Goal: Information Seeking & Learning: Learn about a topic

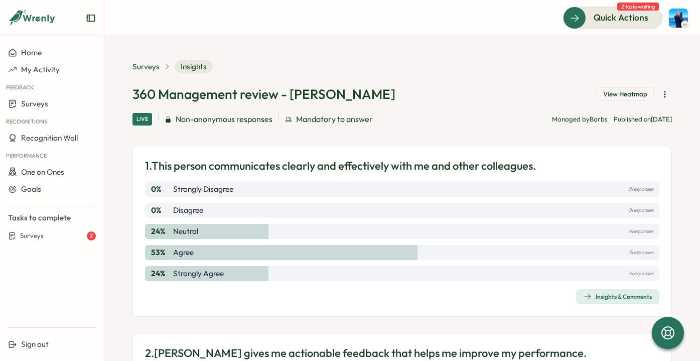
click at [606, 296] on div "Insights & Comments" at bounding box center [618, 297] width 68 height 8
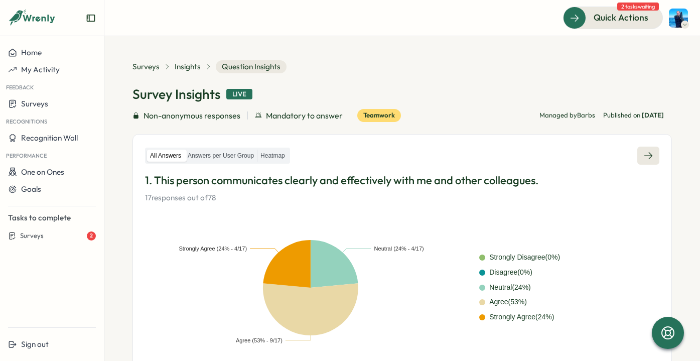
click at [645, 154] on icon at bounding box center [649, 156] width 10 height 10
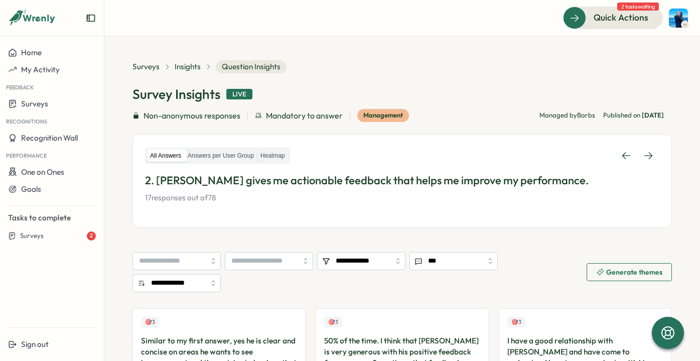
scroll to position [3, 0]
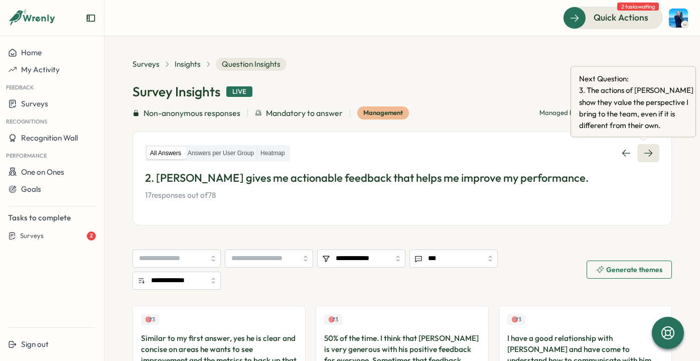
click at [645, 158] on link at bounding box center [649, 153] width 22 height 18
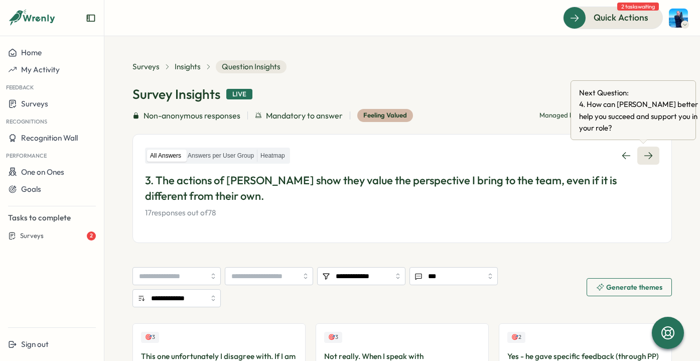
click at [645, 151] on icon at bounding box center [649, 156] width 10 height 10
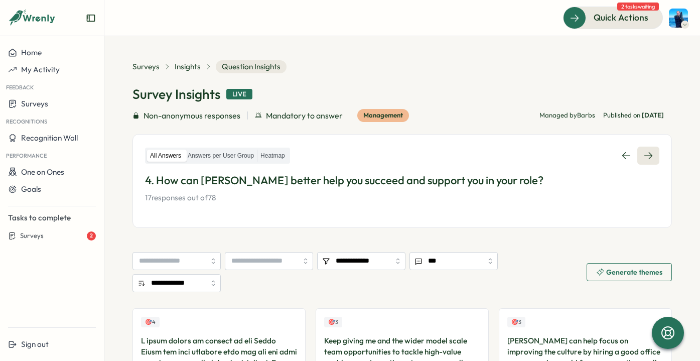
click at [649, 155] on link at bounding box center [649, 156] width 22 height 18
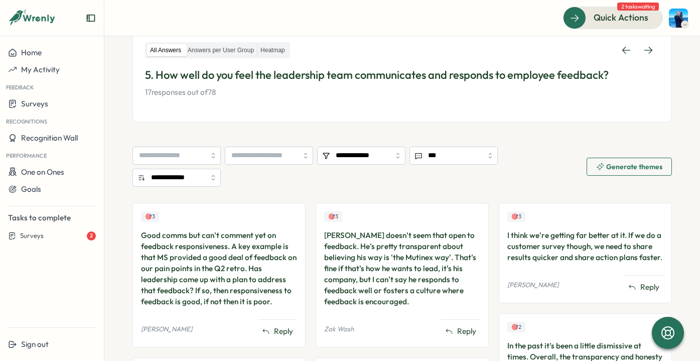
scroll to position [99, 0]
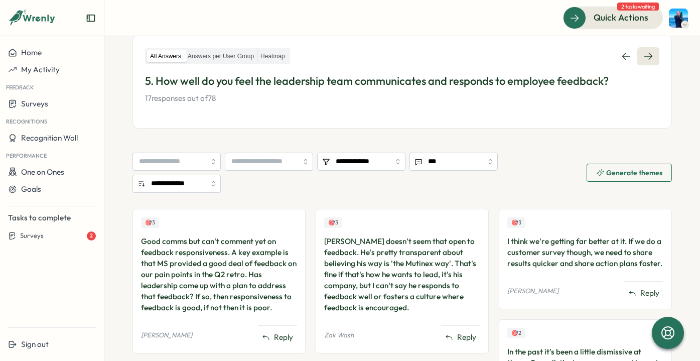
click at [646, 48] on link at bounding box center [649, 56] width 22 height 18
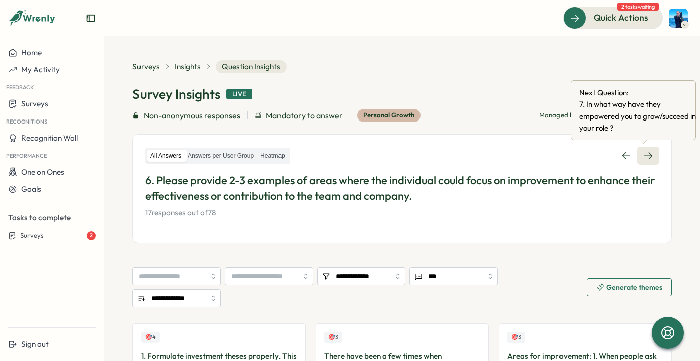
click at [653, 157] on link at bounding box center [649, 156] width 22 height 18
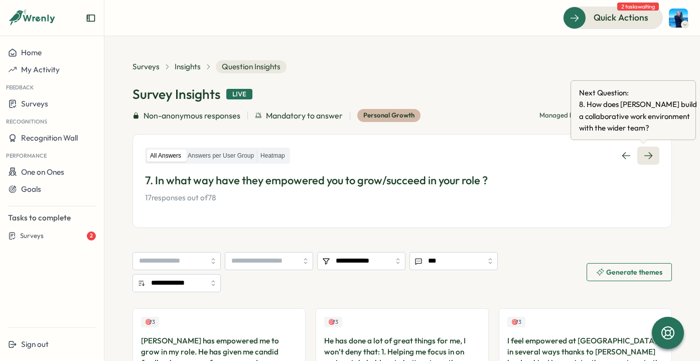
click at [647, 157] on icon at bounding box center [649, 156] width 10 height 10
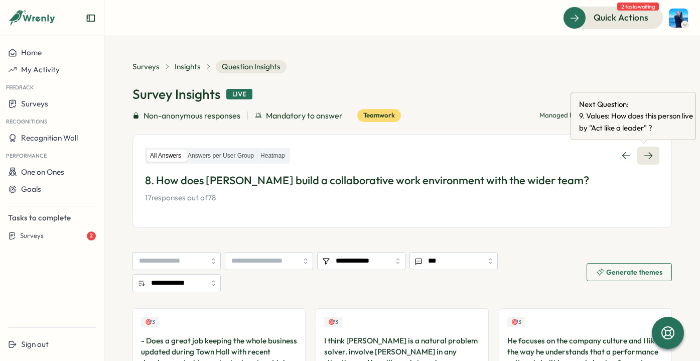
click at [646, 152] on icon at bounding box center [649, 156] width 10 height 10
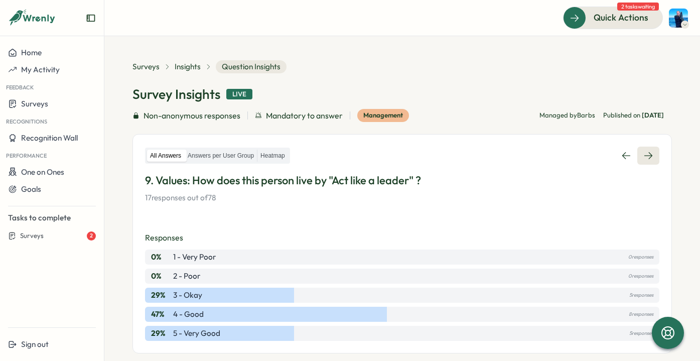
click at [638, 150] on link at bounding box center [649, 156] width 22 height 18
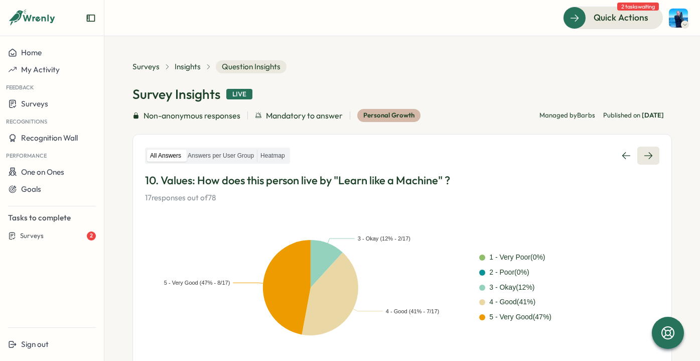
click at [647, 155] on icon at bounding box center [649, 155] width 8 height 7
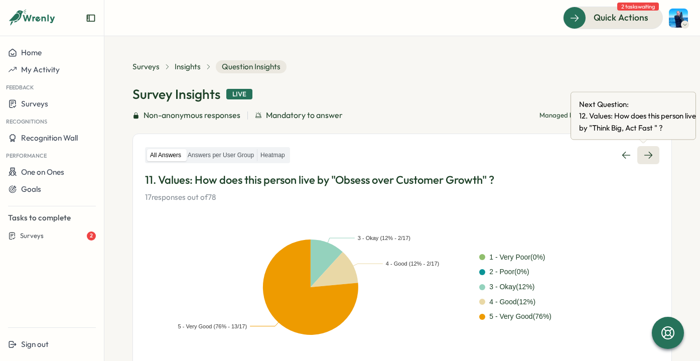
click at [649, 156] on link at bounding box center [649, 155] width 22 height 18
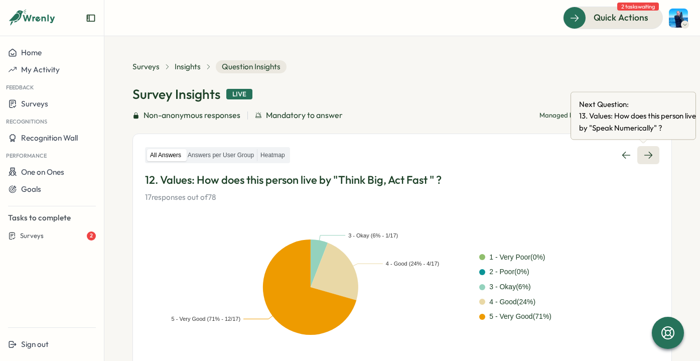
click at [644, 156] on icon at bounding box center [649, 155] width 10 height 10
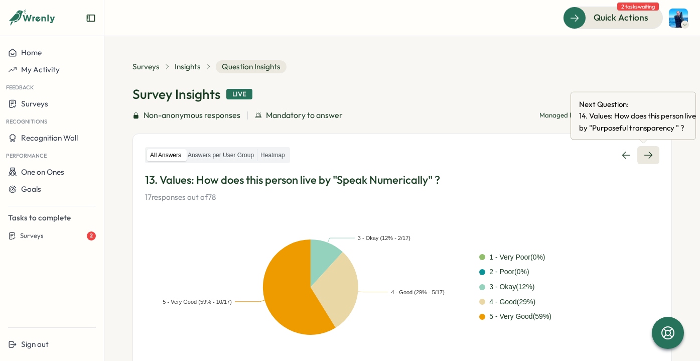
click at [646, 159] on icon at bounding box center [649, 155] width 10 height 10
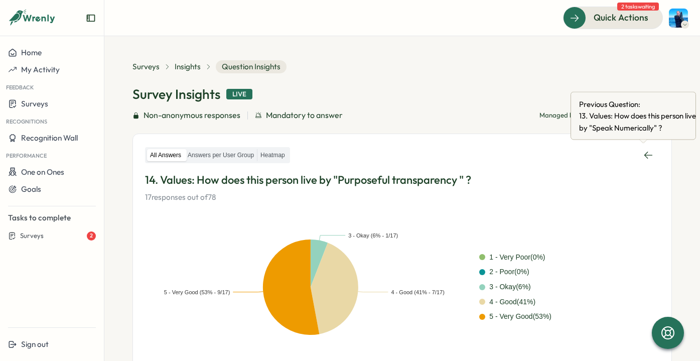
click at [657, 149] on div "All Answers Answers per User Group Heatmap 14. Values: How does this person liv…" at bounding box center [403, 253] width 540 height 239
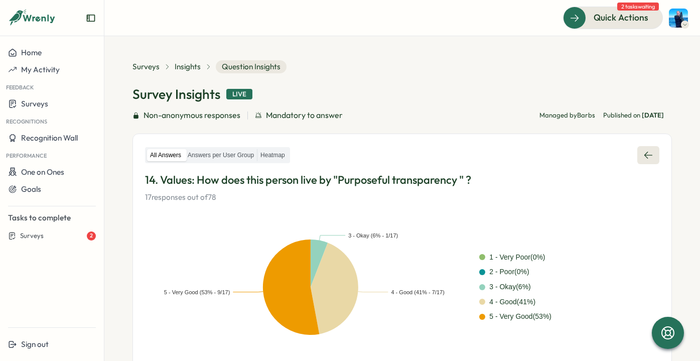
click at [650, 153] on link at bounding box center [649, 155] width 22 height 18
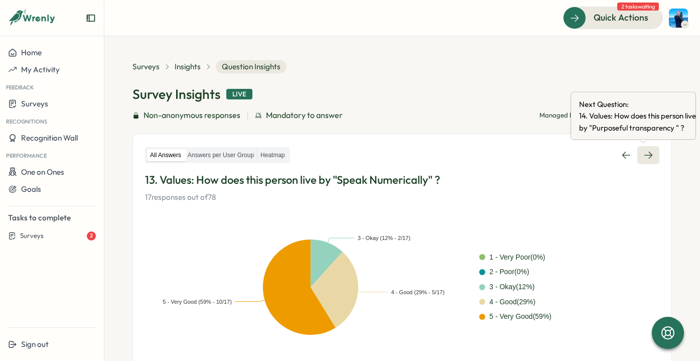
click at [650, 153] on link at bounding box center [649, 155] width 22 height 18
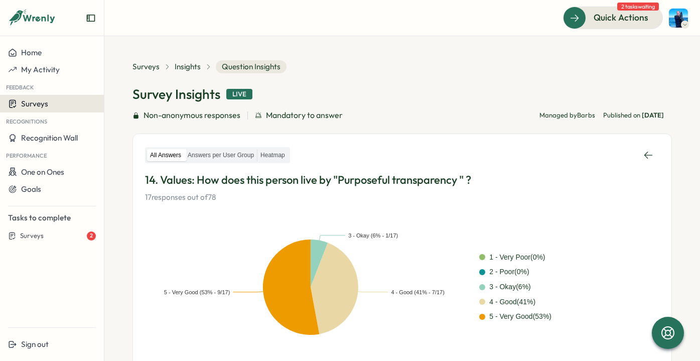
click at [46, 107] on span "Surveys" at bounding box center [34, 104] width 27 height 10
click at [101, 105] on div "Insights" at bounding box center [119, 104] width 51 height 32
click at [115, 105] on div "Insights" at bounding box center [119, 103] width 26 height 11
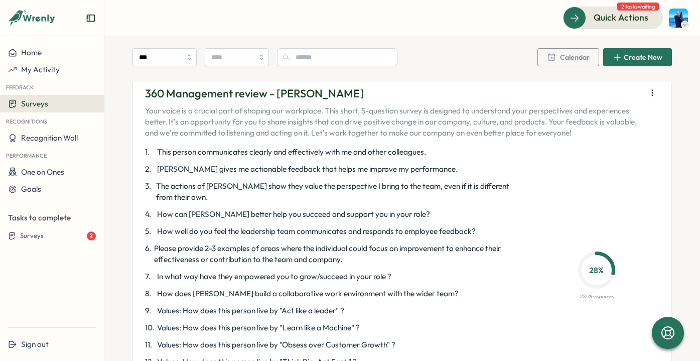
scroll to position [2800, 0]
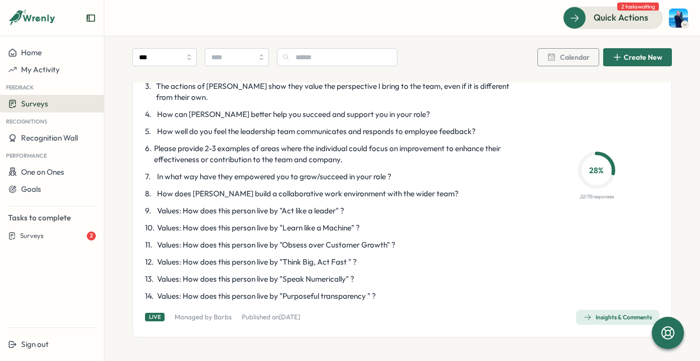
click at [599, 314] on div "Insights & Comments" at bounding box center [618, 317] width 68 height 8
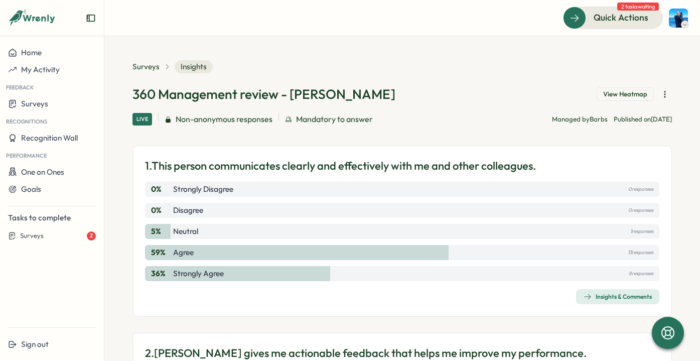
click at [598, 299] on div "Insights & Comments" at bounding box center [618, 297] width 68 height 8
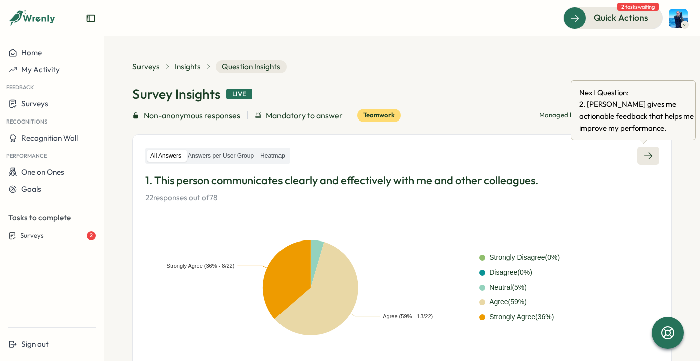
click at [644, 150] on link at bounding box center [649, 156] width 22 height 18
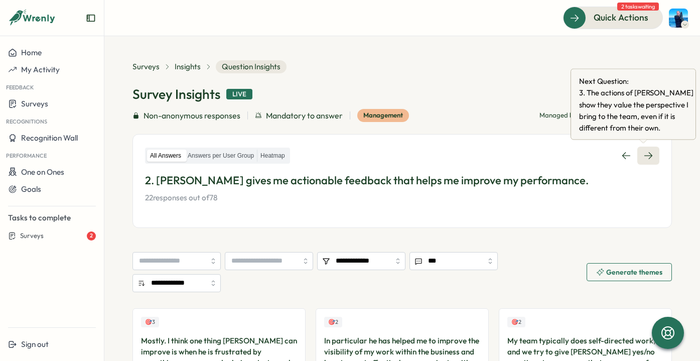
click at [648, 163] on link at bounding box center [649, 156] width 22 height 18
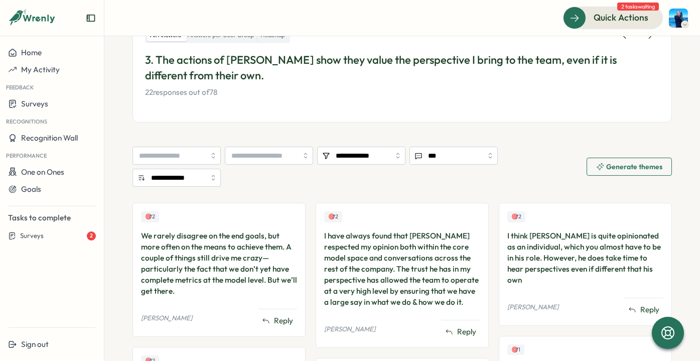
scroll to position [114, 0]
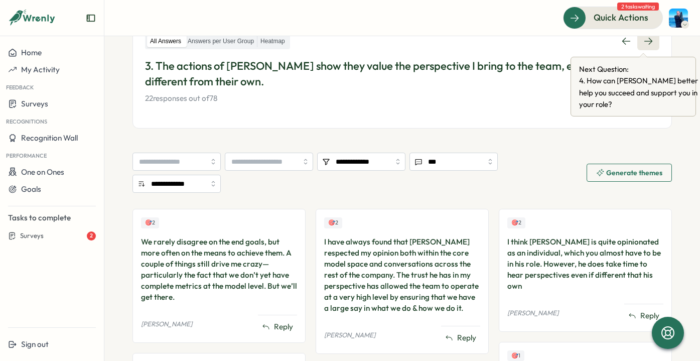
click at [650, 45] on link at bounding box center [649, 41] width 22 height 18
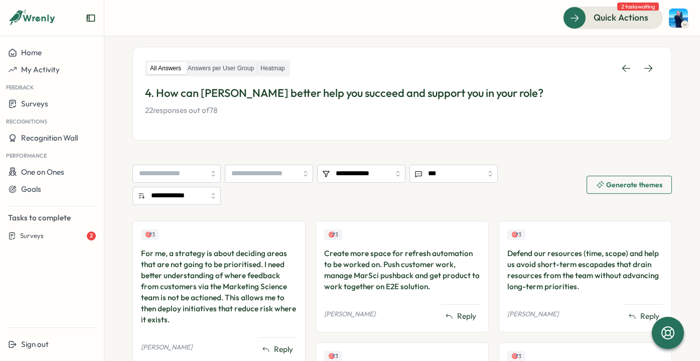
scroll to position [86, 0]
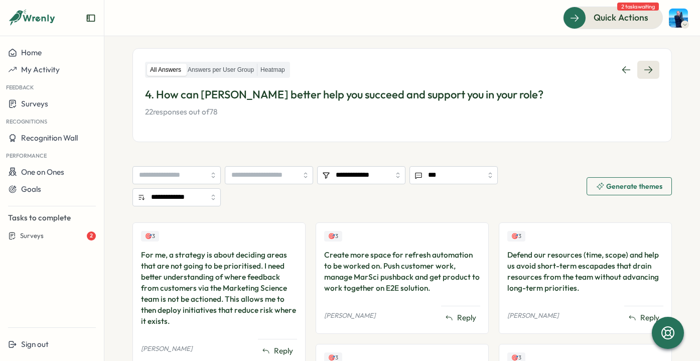
click at [648, 71] on icon at bounding box center [649, 70] width 10 height 10
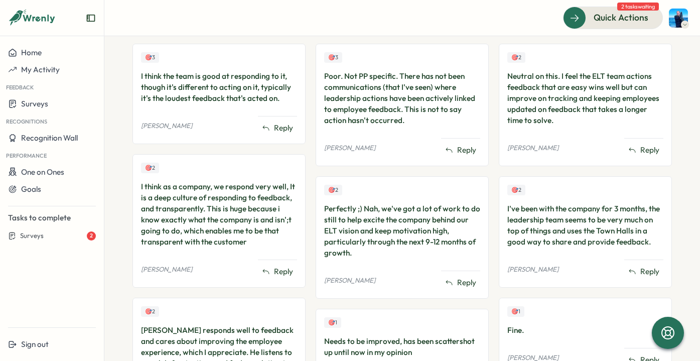
scroll to position [66, 0]
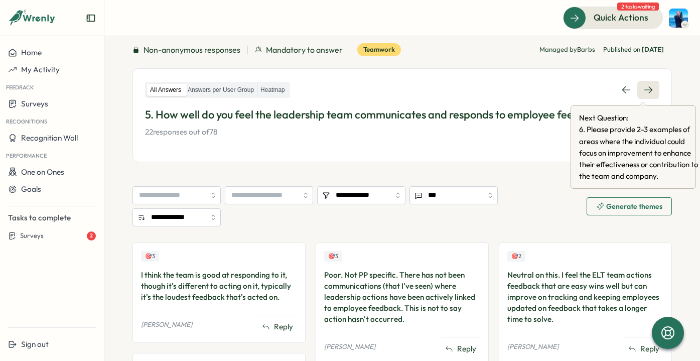
click at [647, 89] on icon at bounding box center [649, 89] width 8 height 7
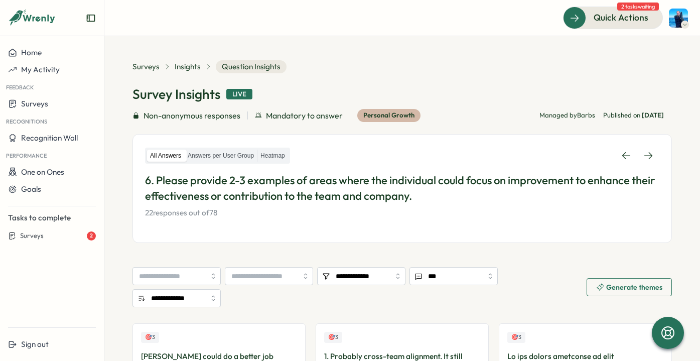
click at [651, 146] on div "All Answers Answers per User Group Heatmap 6. Please provide 2-3 examples of ar…" at bounding box center [403, 188] width 540 height 109
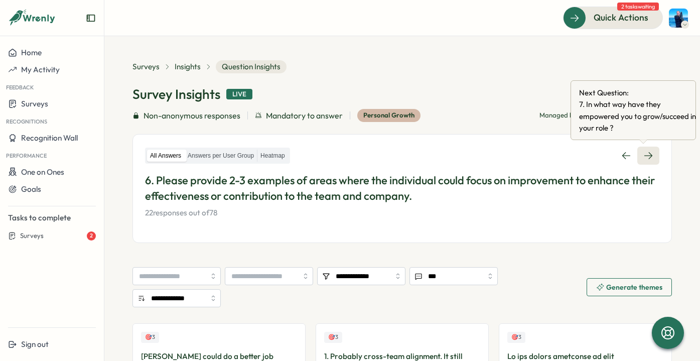
click at [649, 156] on link at bounding box center [649, 156] width 22 height 18
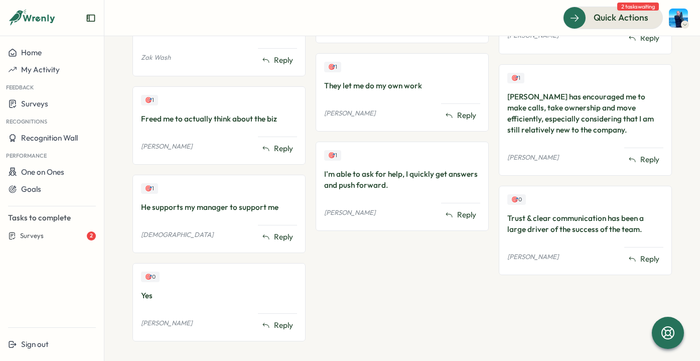
scroll to position [856, 0]
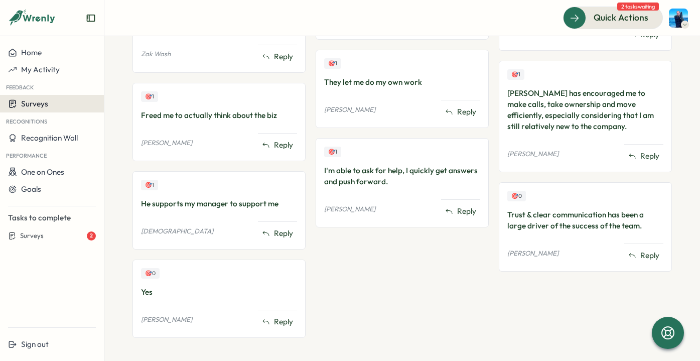
click at [48, 101] on div "Surveys" at bounding box center [52, 104] width 88 height 10
click at [119, 108] on div "Insights" at bounding box center [119, 103] width 26 height 11
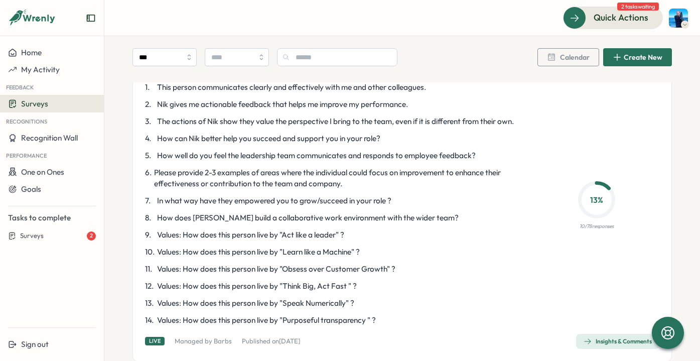
scroll to position [924, 0]
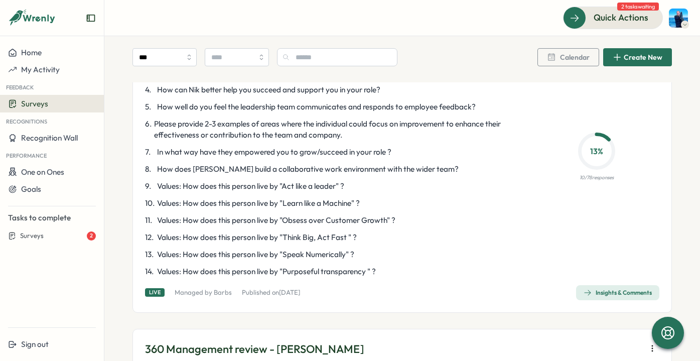
click at [611, 297] on span "Insights & Comments" at bounding box center [618, 293] width 68 height 14
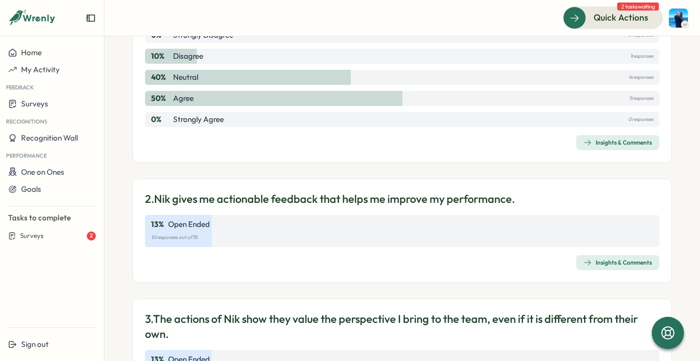
scroll to position [123, 0]
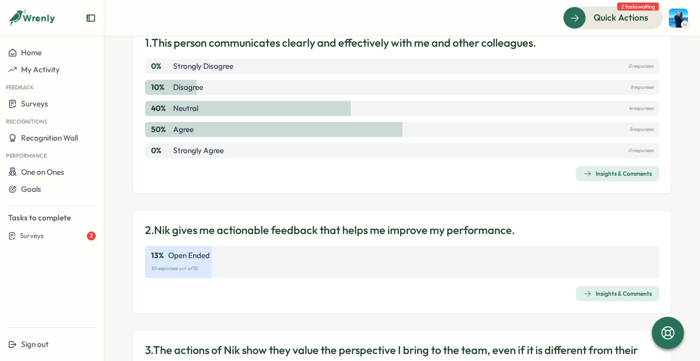
click at [612, 172] on div "Insights & Comments" at bounding box center [618, 174] width 68 height 8
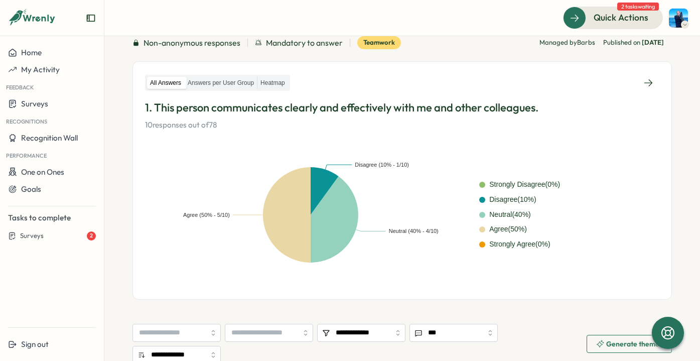
scroll to position [70, 0]
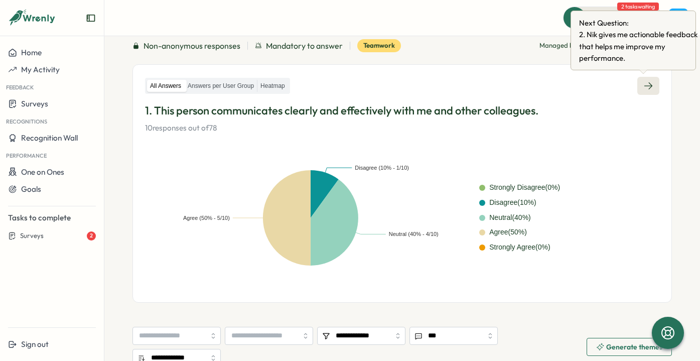
click at [647, 81] on icon at bounding box center [649, 86] width 10 height 10
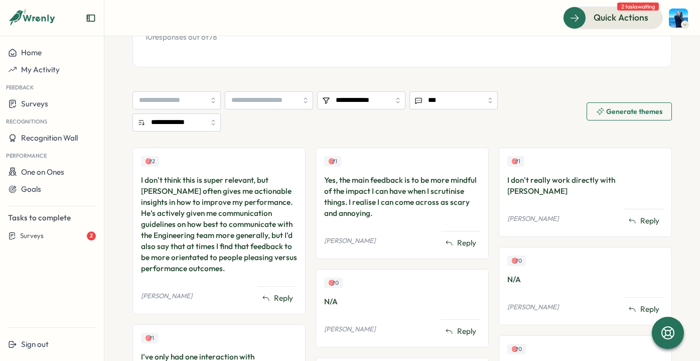
scroll to position [106, 0]
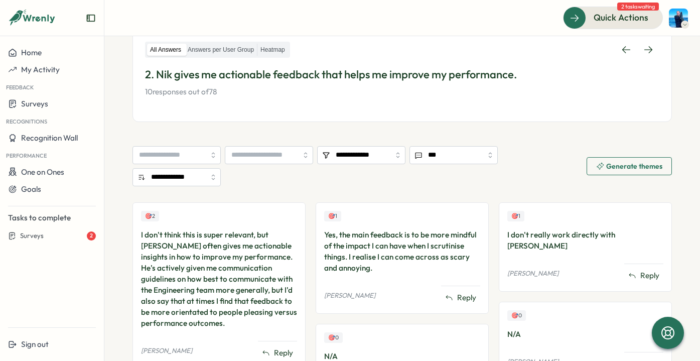
click at [650, 63] on div "All Answers Answers per User Group Heatmap 2. Nik gives me actionable feedback …" at bounding box center [402, 69] width 515 height 57
click at [651, 60] on div "All Answers Answers per User Group Heatmap 2. Nik gives me actionable feedback …" at bounding box center [402, 69] width 515 height 57
click at [644, 49] on icon at bounding box center [649, 50] width 10 height 10
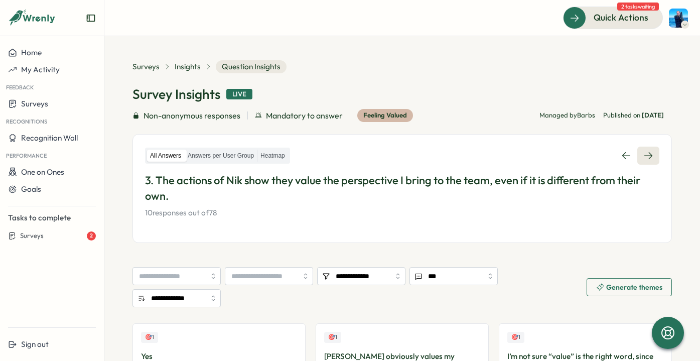
click at [649, 152] on link at bounding box center [649, 156] width 22 height 18
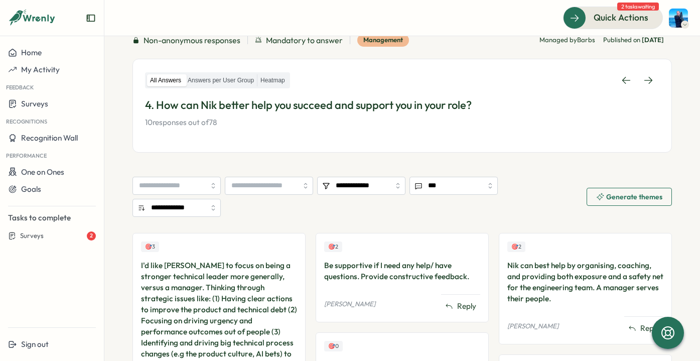
scroll to position [56, 0]
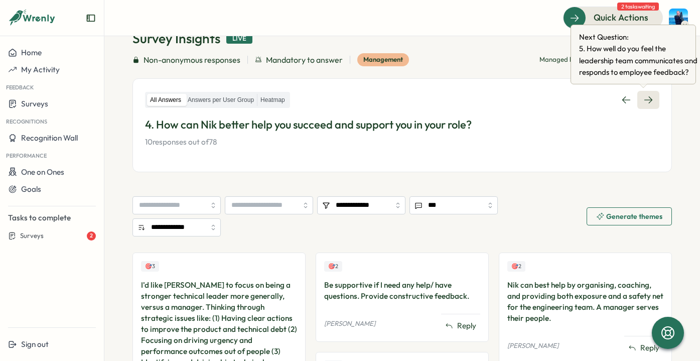
click at [646, 102] on icon at bounding box center [649, 100] width 10 height 10
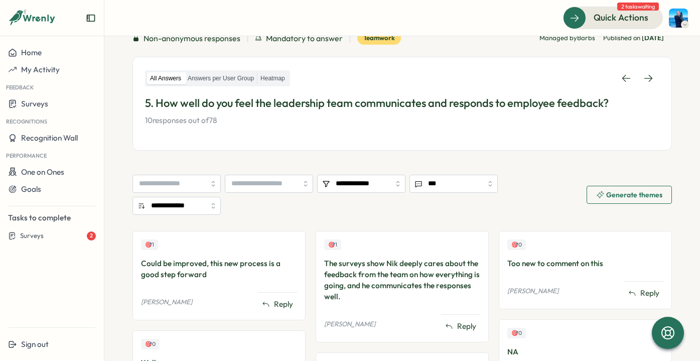
scroll to position [78, 0]
click at [645, 73] on icon at bounding box center [649, 78] width 10 height 10
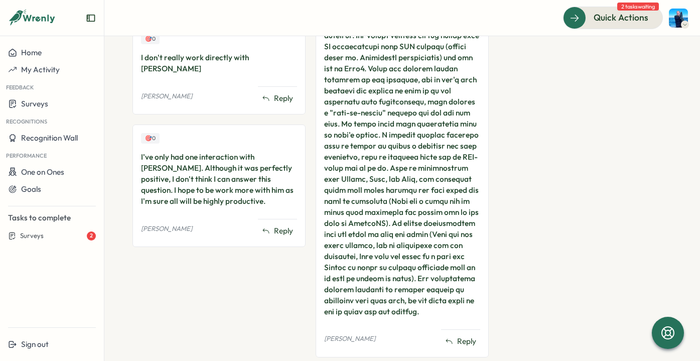
scroll to position [609, 0]
click at [192, 166] on div "I've only had one interaction with [PERSON_NAME]. Although it was perfectly pos…" at bounding box center [219, 178] width 156 height 55
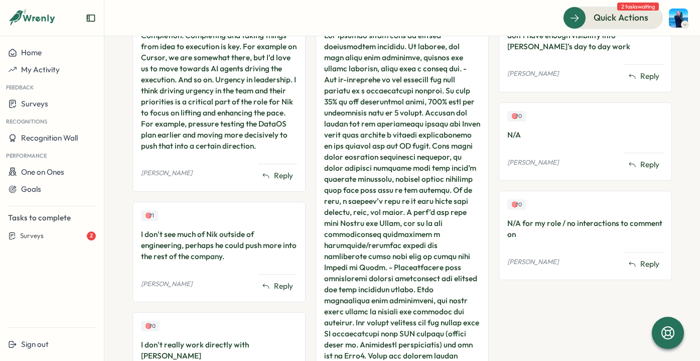
scroll to position [0, 0]
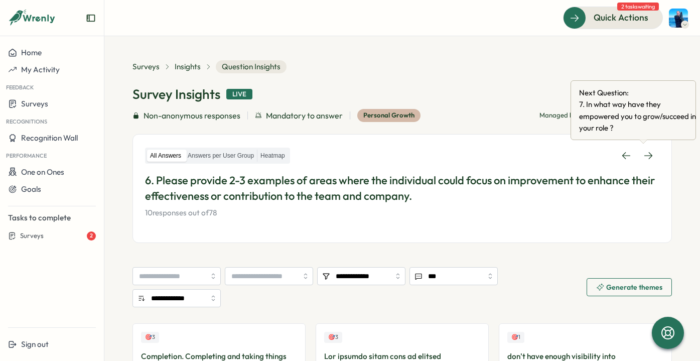
click at [649, 147] on div at bounding box center [649, 156] width 22 height 18
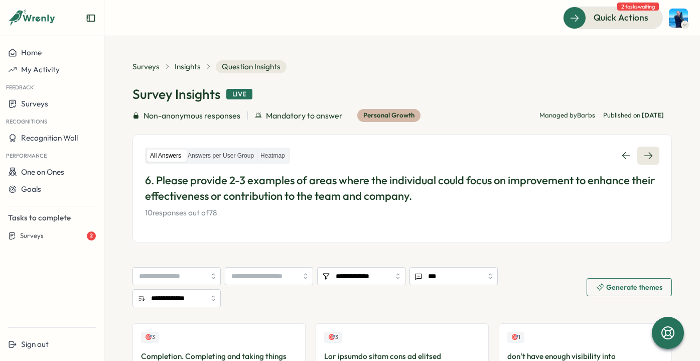
click at [649, 157] on link at bounding box center [649, 156] width 22 height 18
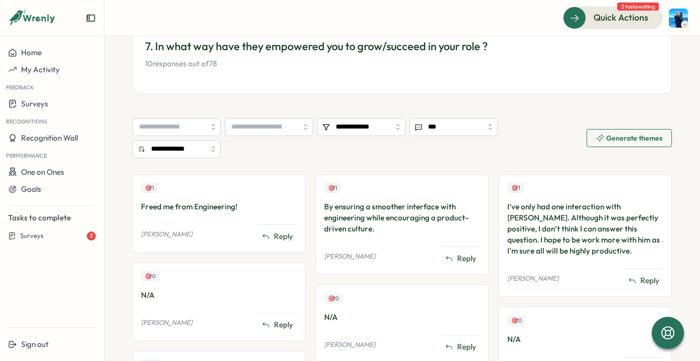
scroll to position [73, 0]
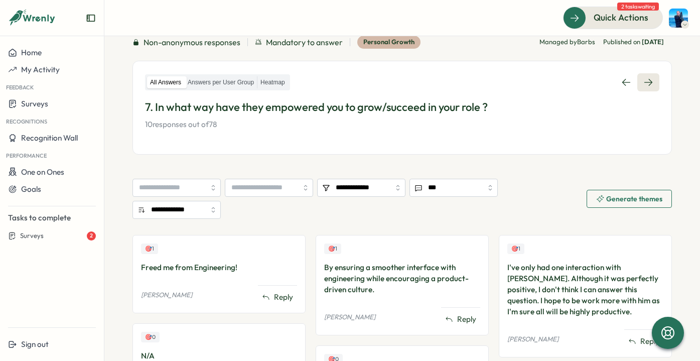
click at [644, 83] on icon at bounding box center [649, 82] width 10 height 10
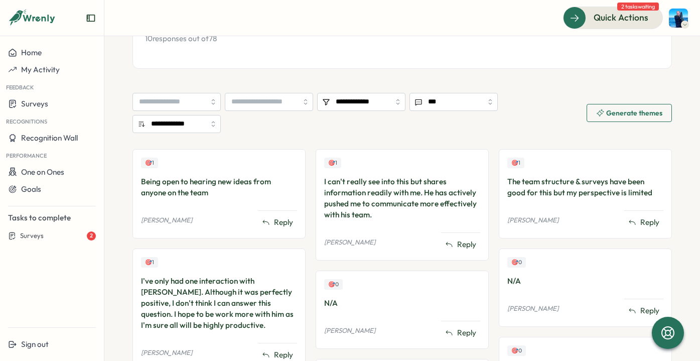
scroll to position [100, 0]
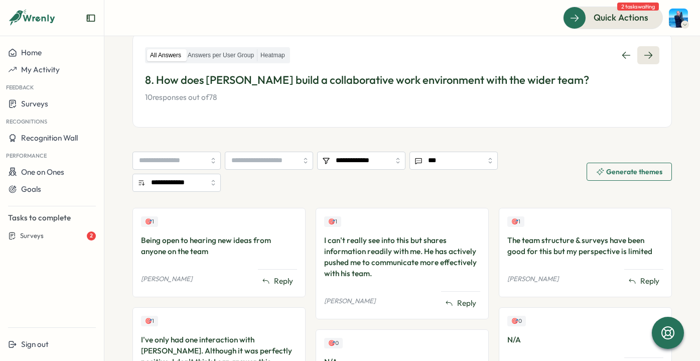
click at [645, 61] on link at bounding box center [649, 55] width 22 height 18
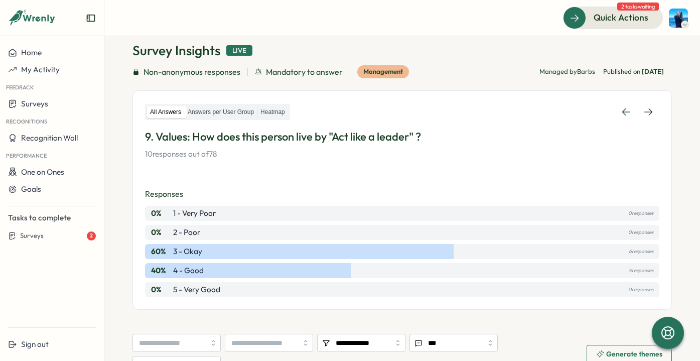
scroll to position [34, 0]
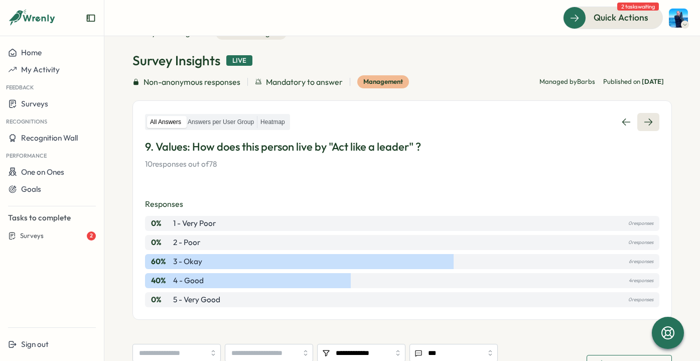
click at [646, 121] on icon at bounding box center [649, 122] width 10 height 10
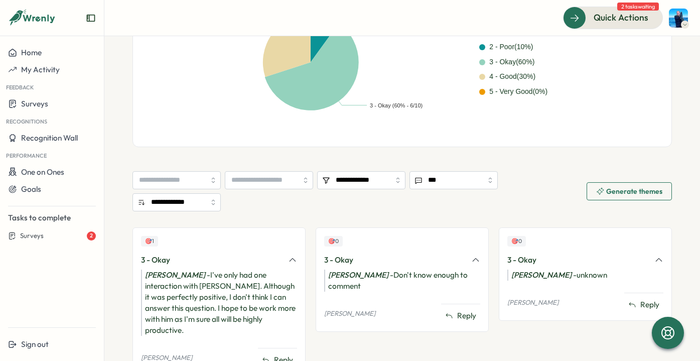
scroll to position [264, 0]
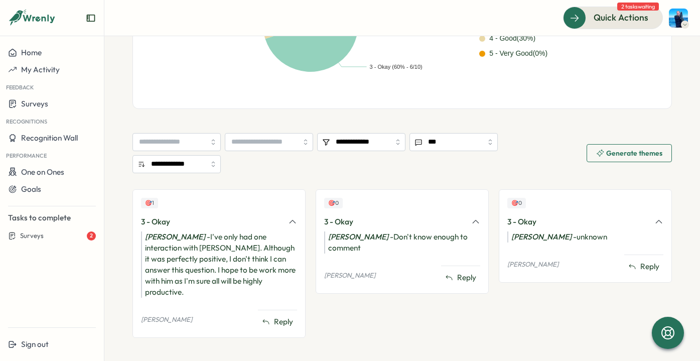
click at [39, 90] on div "Feedback" at bounding box center [52, 86] width 104 height 17
click at [39, 100] on span "Surveys" at bounding box center [34, 104] width 27 height 10
click at [108, 94] on div "Insights" at bounding box center [119, 104] width 51 height 32
click at [116, 101] on div "Insights" at bounding box center [119, 103] width 26 height 11
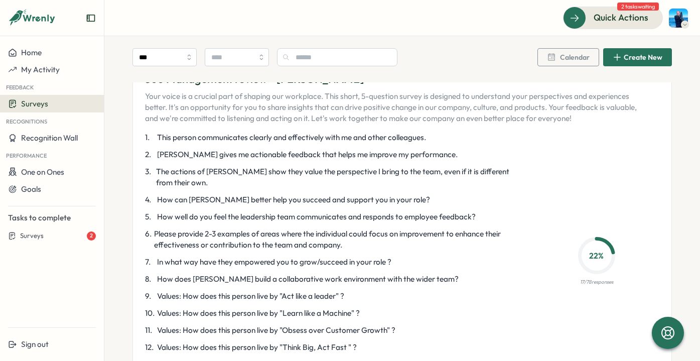
scroll to position [2071, 0]
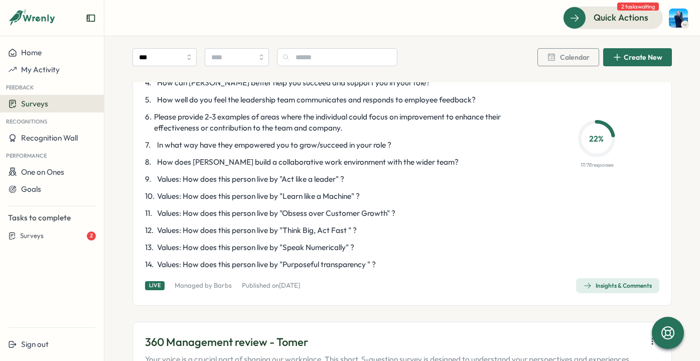
click at [588, 281] on span "Insights & Comments" at bounding box center [618, 286] width 68 height 14
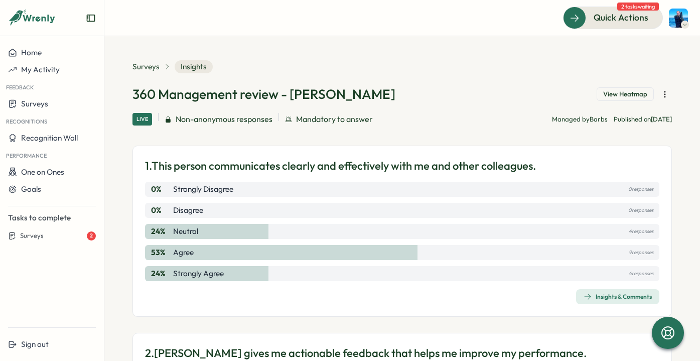
click at [621, 93] on span "View Heatmap" at bounding box center [626, 94] width 44 height 9
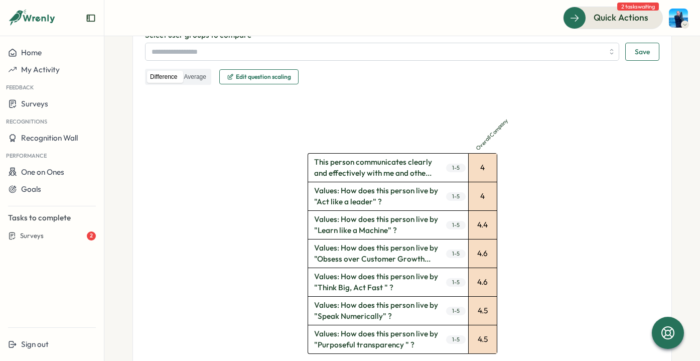
scroll to position [201, 0]
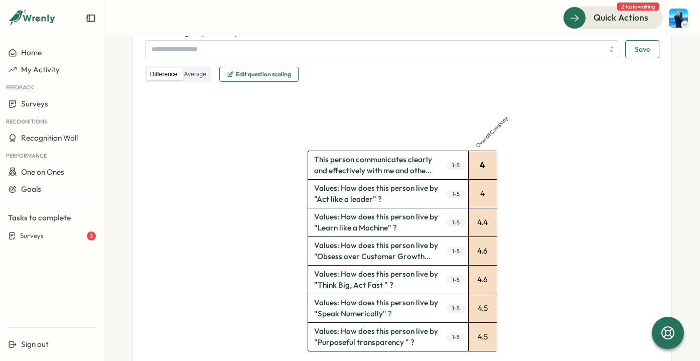
click at [479, 163] on div "4" at bounding box center [483, 165] width 28 height 28
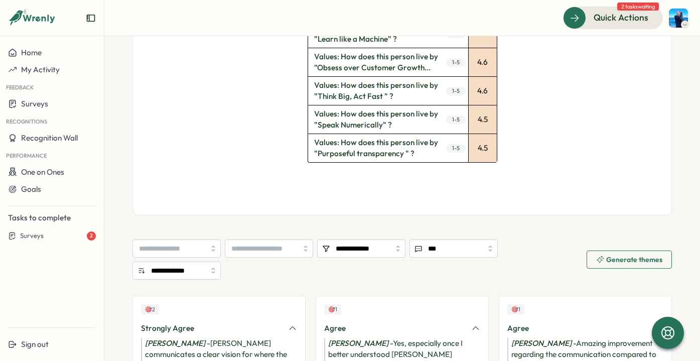
scroll to position [247, 0]
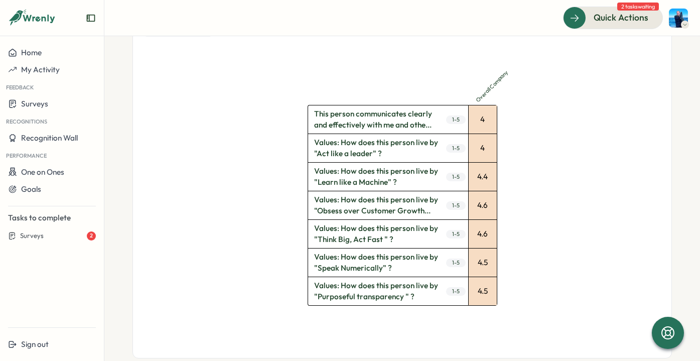
click at [364, 143] on span "Values: How does this person live by "Act like a leader" ?" at bounding box center [376, 148] width 136 height 28
click at [459, 147] on span "1 - 5" at bounding box center [456, 148] width 20 height 9
click at [489, 148] on div "4" at bounding box center [483, 148] width 28 height 28
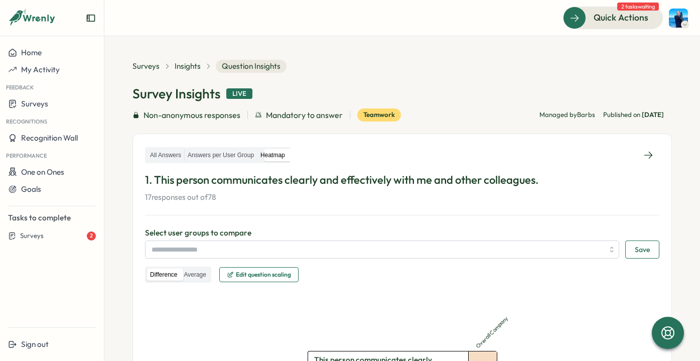
scroll to position [119, 0]
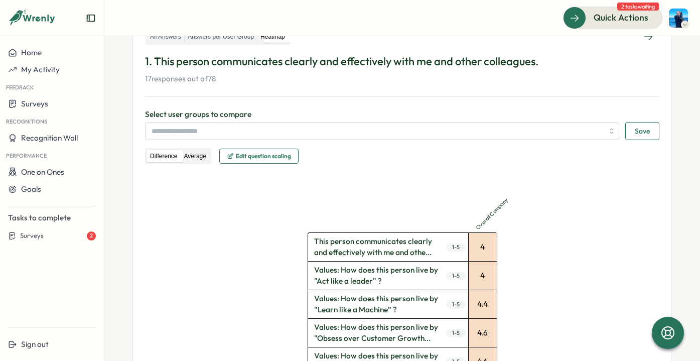
click at [193, 156] on label "Average" at bounding box center [195, 156] width 28 height 13
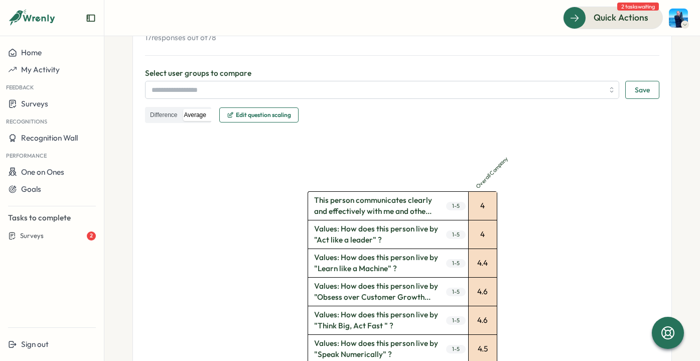
scroll to position [160, 0]
click at [165, 113] on label "Difference" at bounding box center [163, 115] width 33 height 13
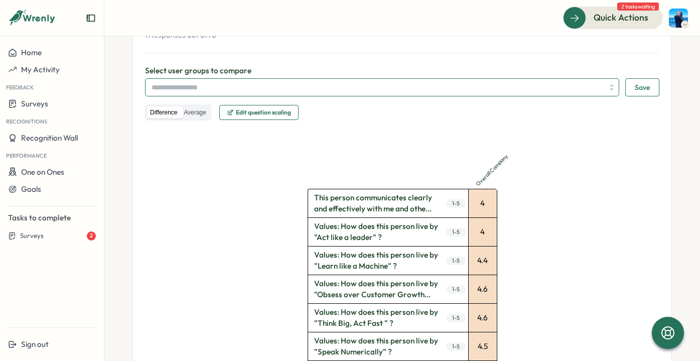
click at [284, 83] on input "search" at bounding box center [378, 87] width 452 height 17
click at [609, 83] on div at bounding box center [382, 87] width 475 height 18
click at [607, 89] on div at bounding box center [382, 87] width 475 height 18
click at [523, 83] on input "search" at bounding box center [378, 87] width 452 height 17
click at [504, 85] on input "search" at bounding box center [378, 87] width 452 height 17
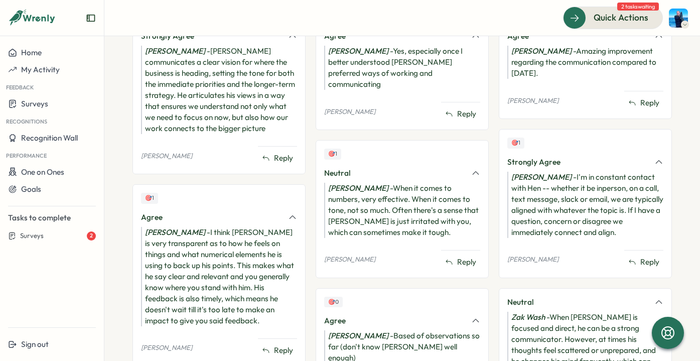
scroll to position [836, 0]
